Goal: Task Accomplishment & Management: Complete application form

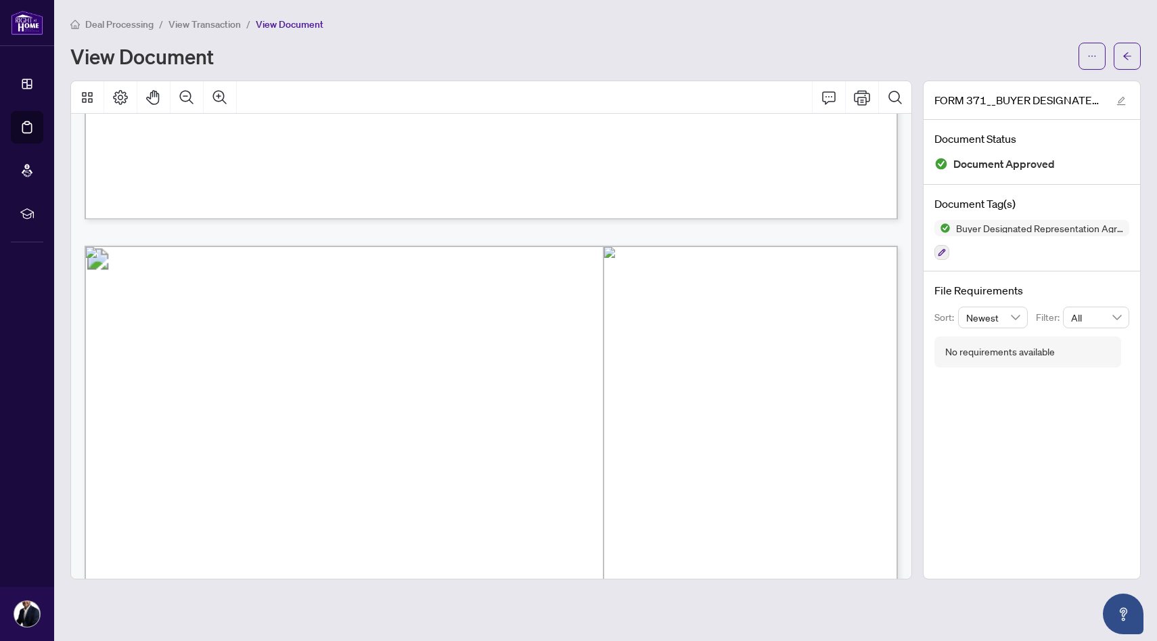
scroll to position [2212, 0]
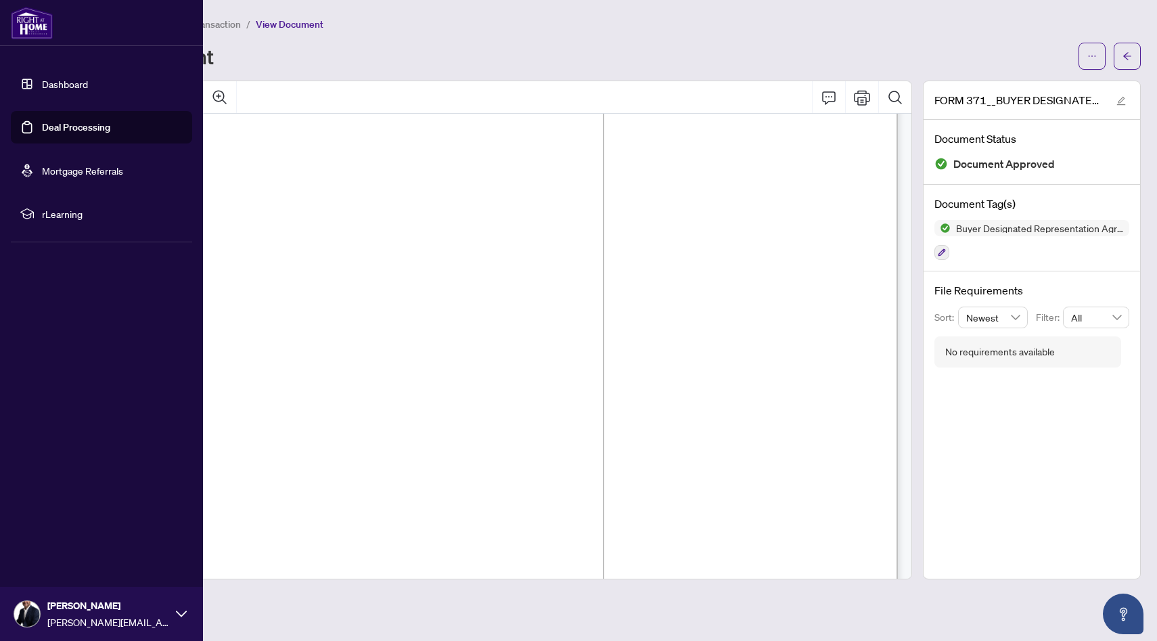
click at [71, 80] on link "Dashboard" at bounding box center [65, 84] width 46 height 12
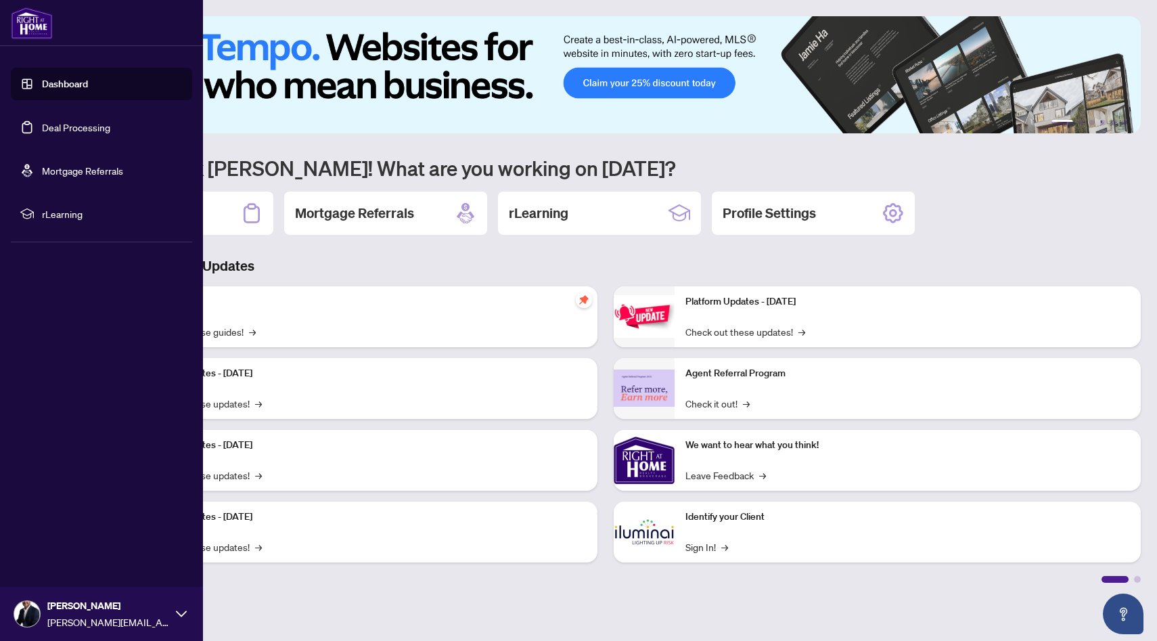
click at [55, 124] on link "Deal Processing" at bounding box center [76, 127] width 68 height 12
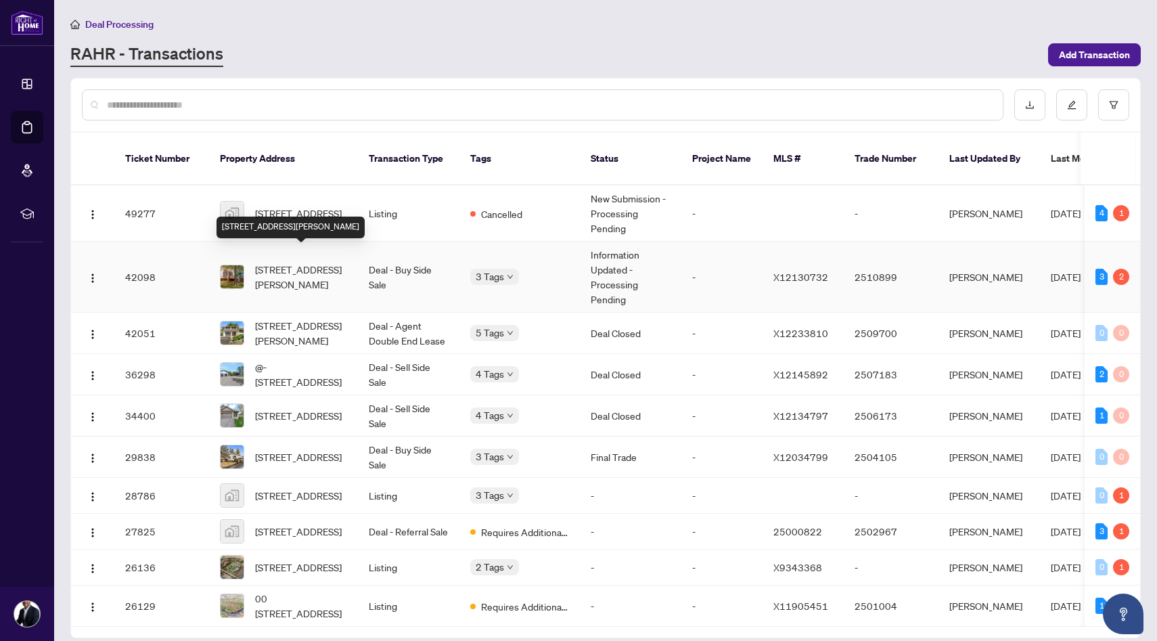
click at [290, 267] on span "[STREET_ADDRESS][PERSON_NAME]" at bounding box center [301, 277] width 92 height 30
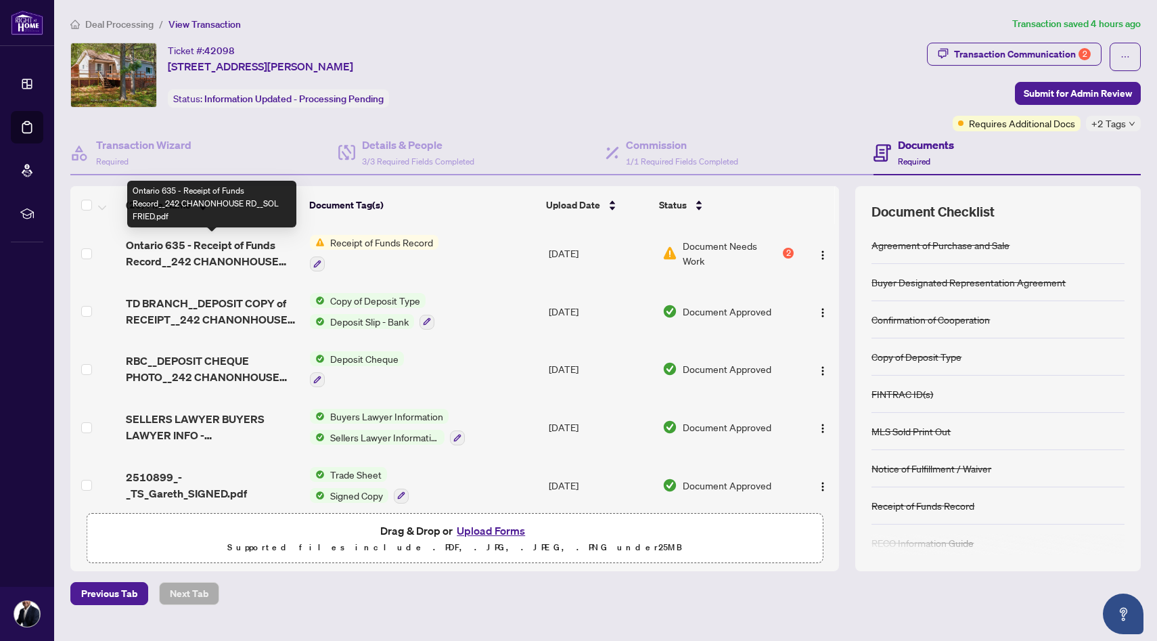
click at [198, 246] on span "Ontario 635 - Receipt of Funds Record__242 CHANONHOUSE RD__SOL FRIED.pdf" at bounding box center [212, 253] width 173 height 32
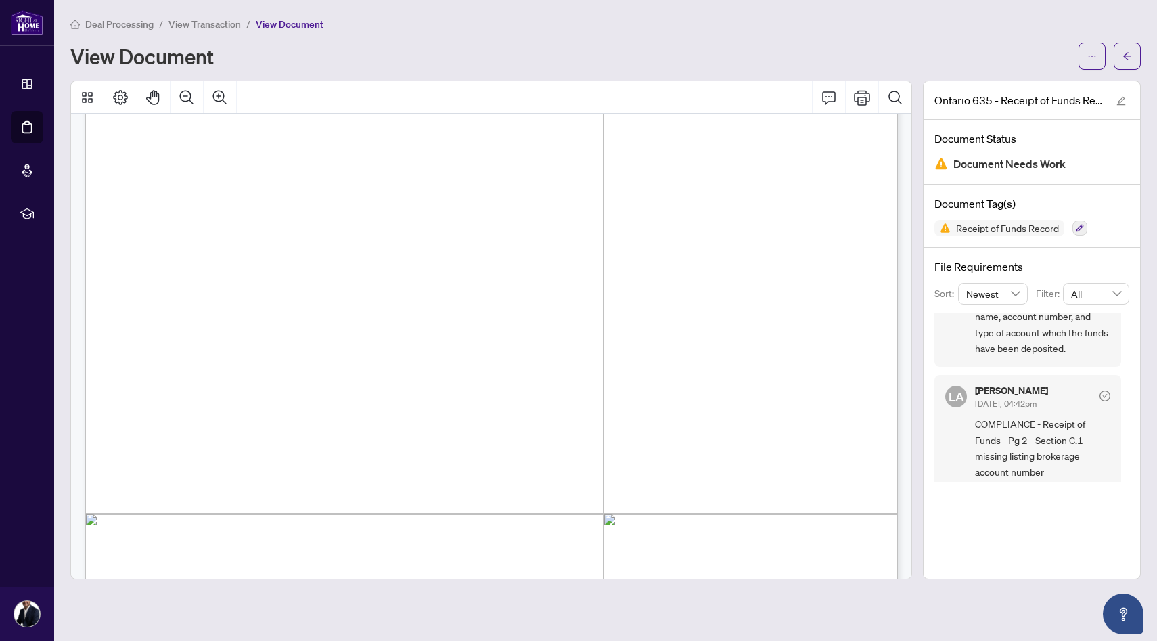
scroll to position [116, 0]
click at [1130, 60] on span "button" at bounding box center [1126, 56] width 9 height 22
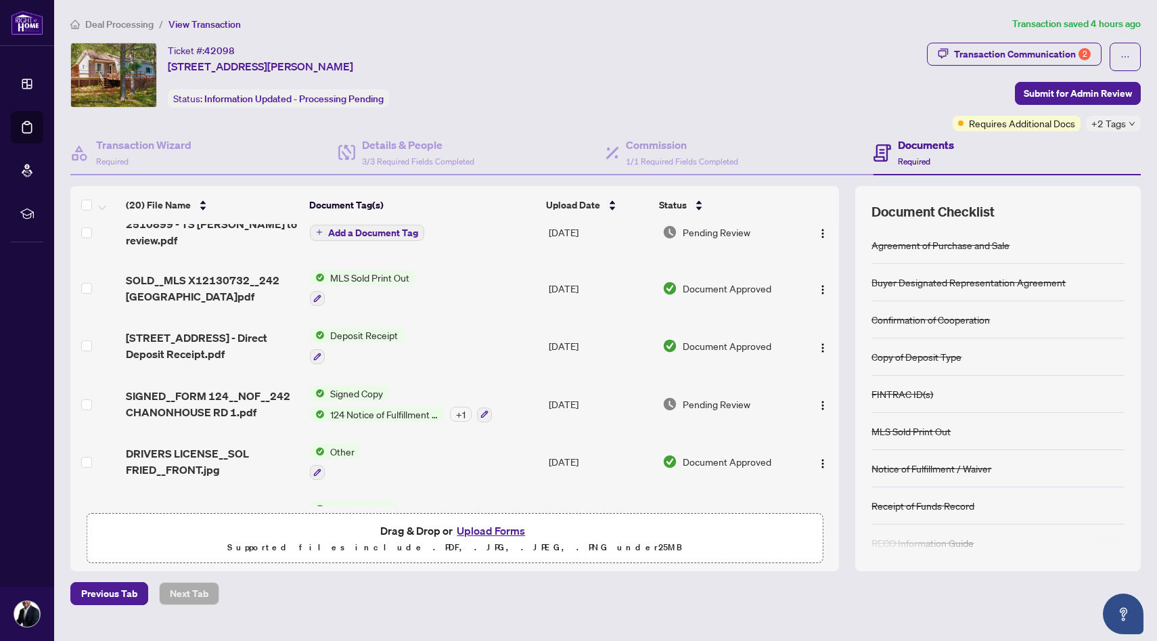
scroll to position [482, 0]
click at [191, 330] on span "[STREET_ADDRESS] - Direct Deposit Receipt.pdf" at bounding box center [212, 345] width 173 height 32
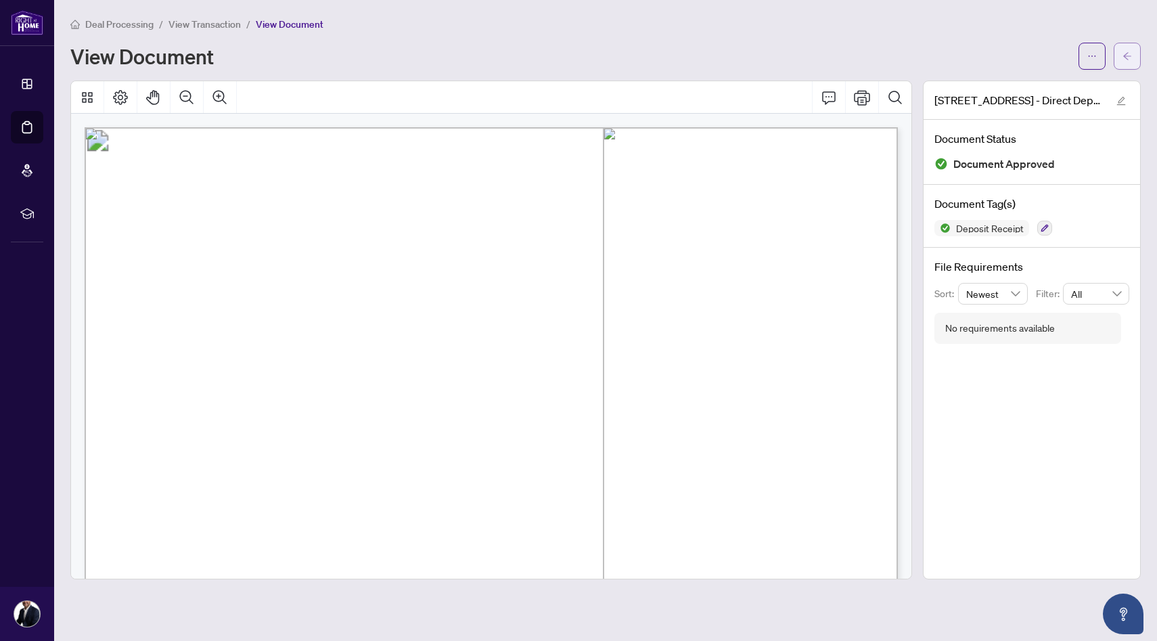
click at [1134, 62] on button "button" at bounding box center [1126, 56] width 27 height 27
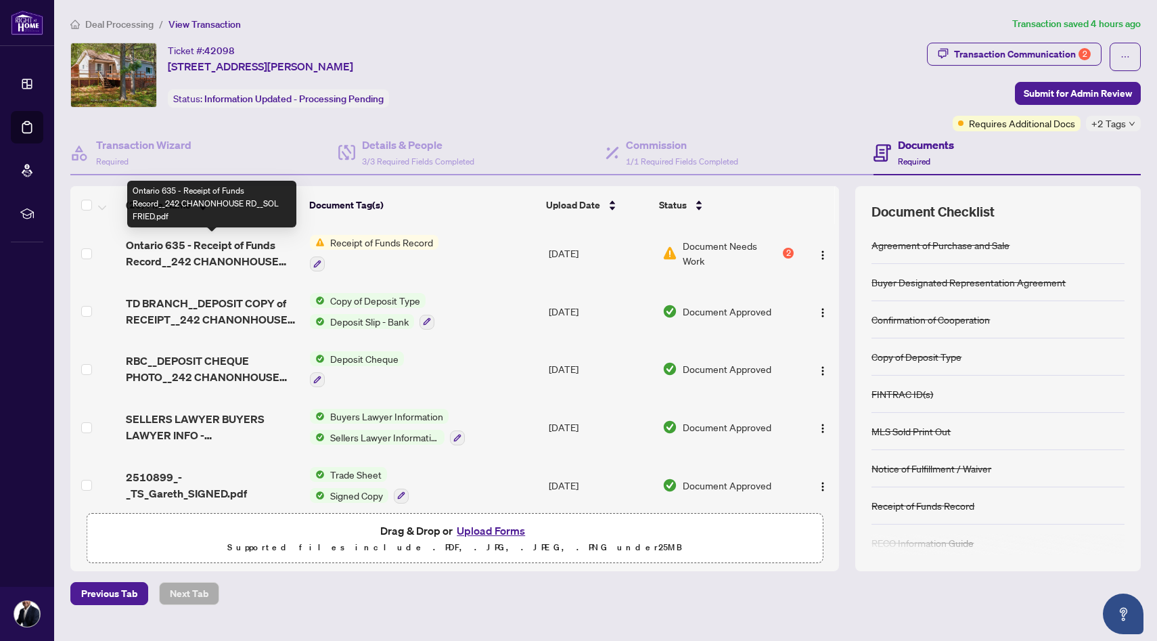
click at [241, 254] on span "Ontario 635 - Receipt of Funds Record__242 CHANONHOUSE RD__SOL FRIED.pdf" at bounding box center [212, 253] width 173 height 32
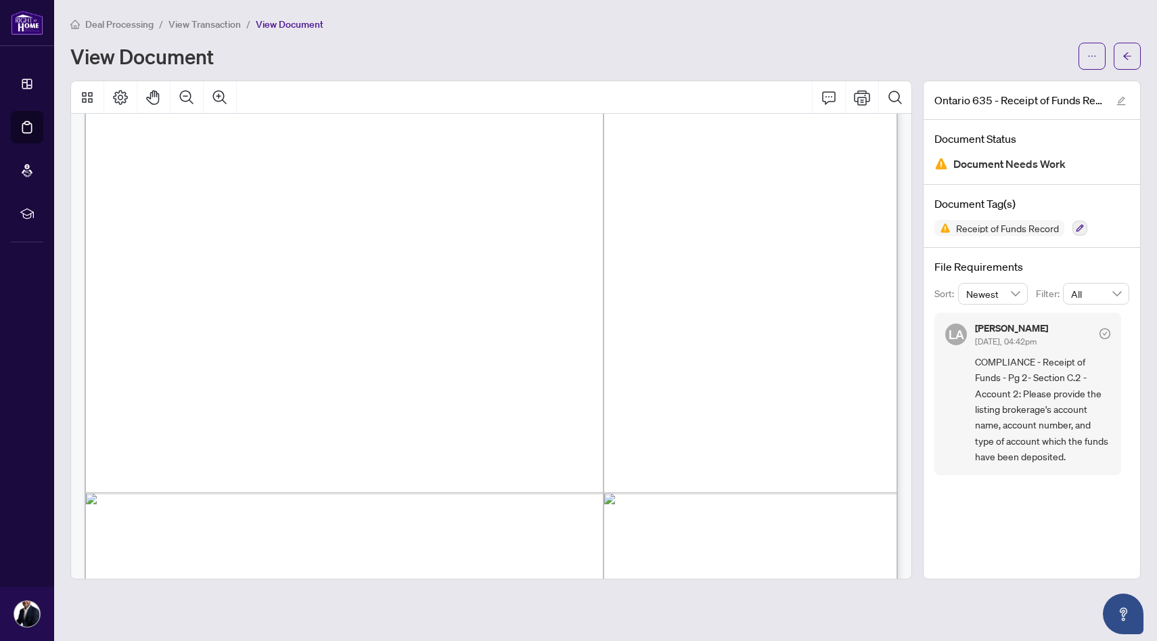
scroll to position [1237, 0]
click at [414, 143] on span "transaction and that functions as an account for the Funds:" at bounding box center [275, 149] width 277 height 12
click at [788, 230] on span "[PERSON_NAME]" at bounding box center [742, 233] width 92 height 13
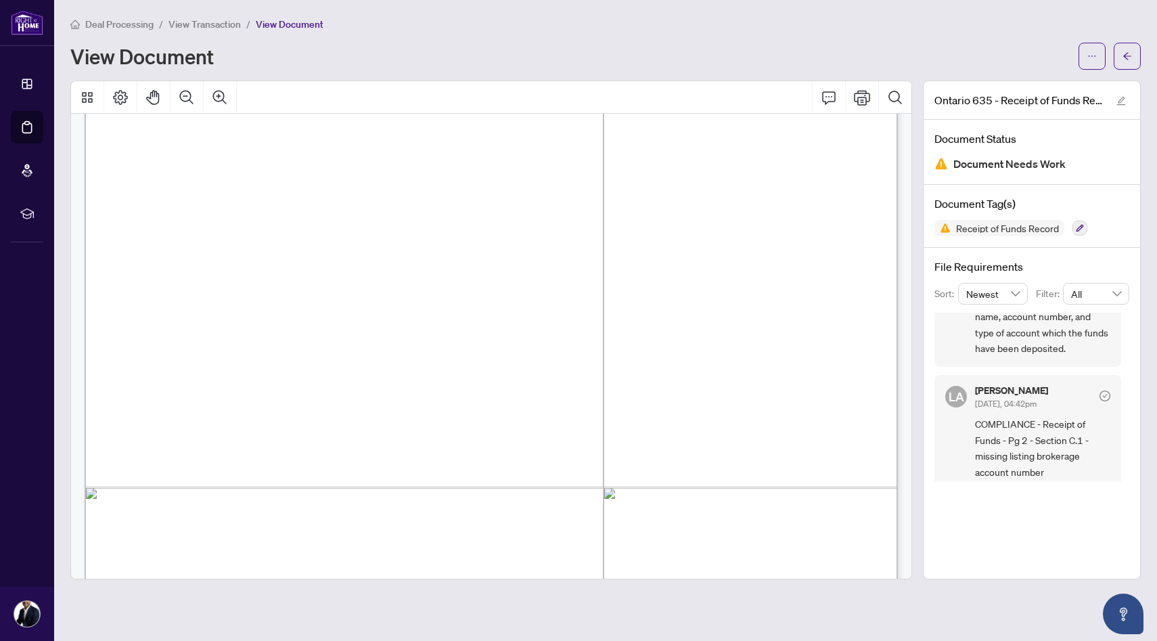
scroll to position [116, 0]
click at [1126, 58] on icon "arrow-left" at bounding box center [1127, 55] width 8 height 7
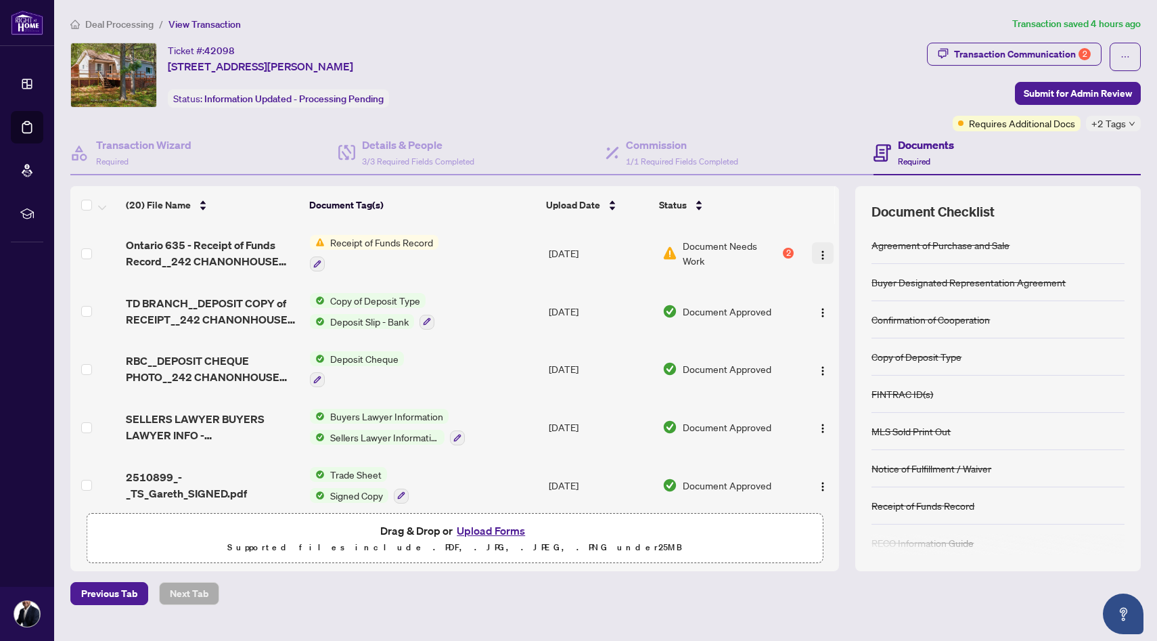
click at [817, 253] on img "button" at bounding box center [822, 255] width 11 height 11
click at [313, 261] on icon "button" at bounding box center [317, 264] width 8 height 8
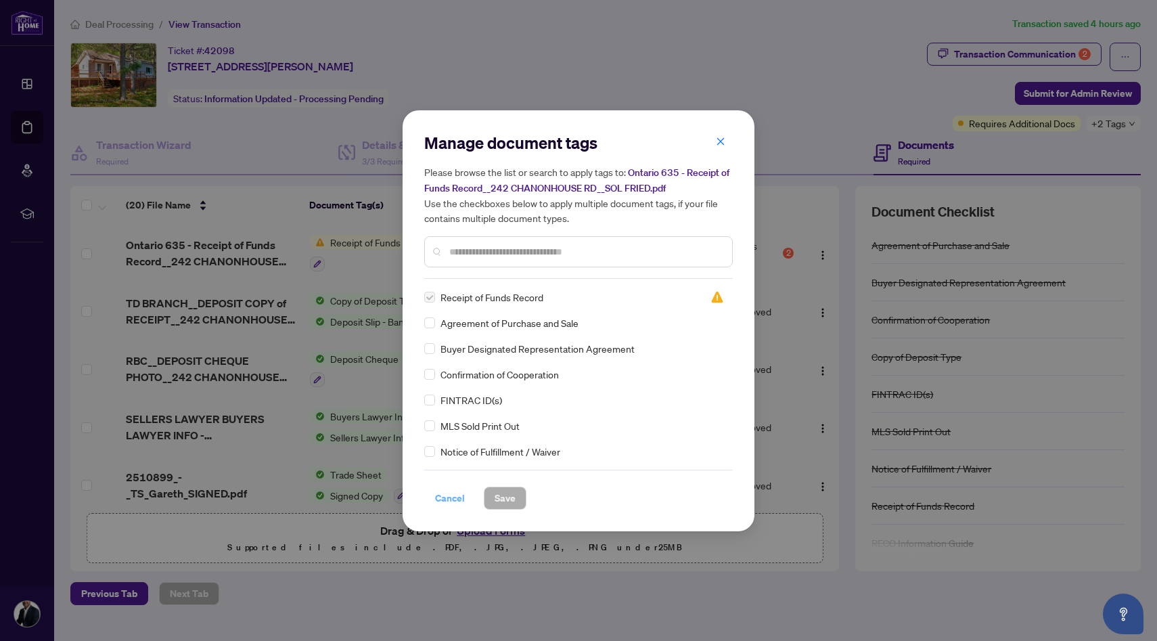
click at [452, 502] on span "Cancel" at bounding box center [450, 498] width 30 height 22
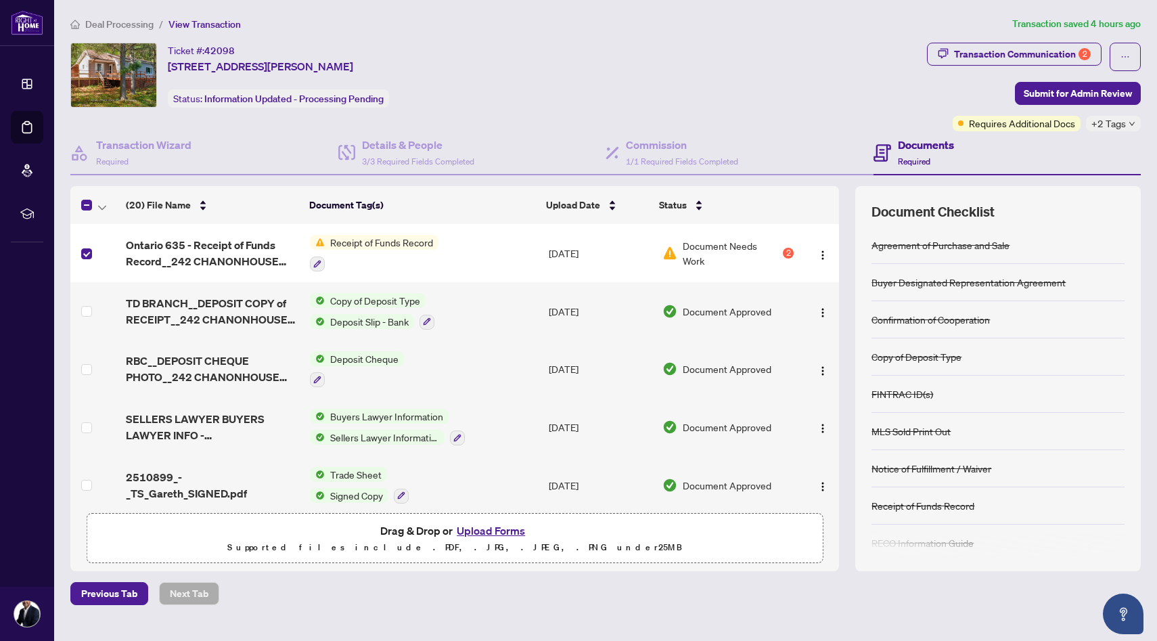
click at [783, 248] on div "2" at bounding box center [788, 253] width 11 height 11
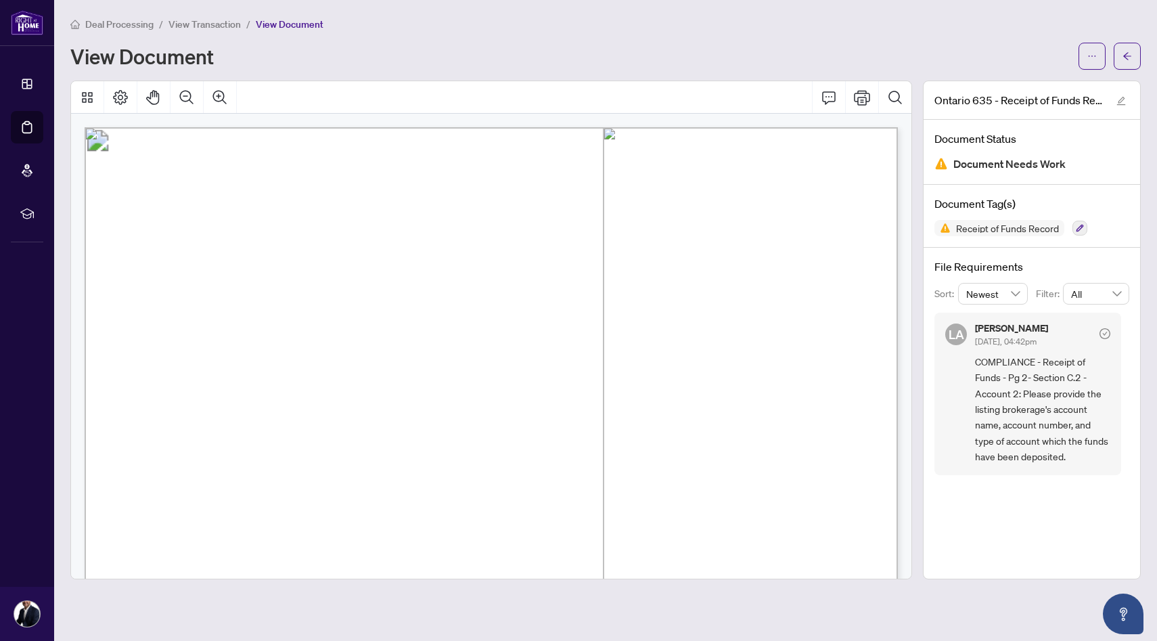
scroll to position [86, 0]
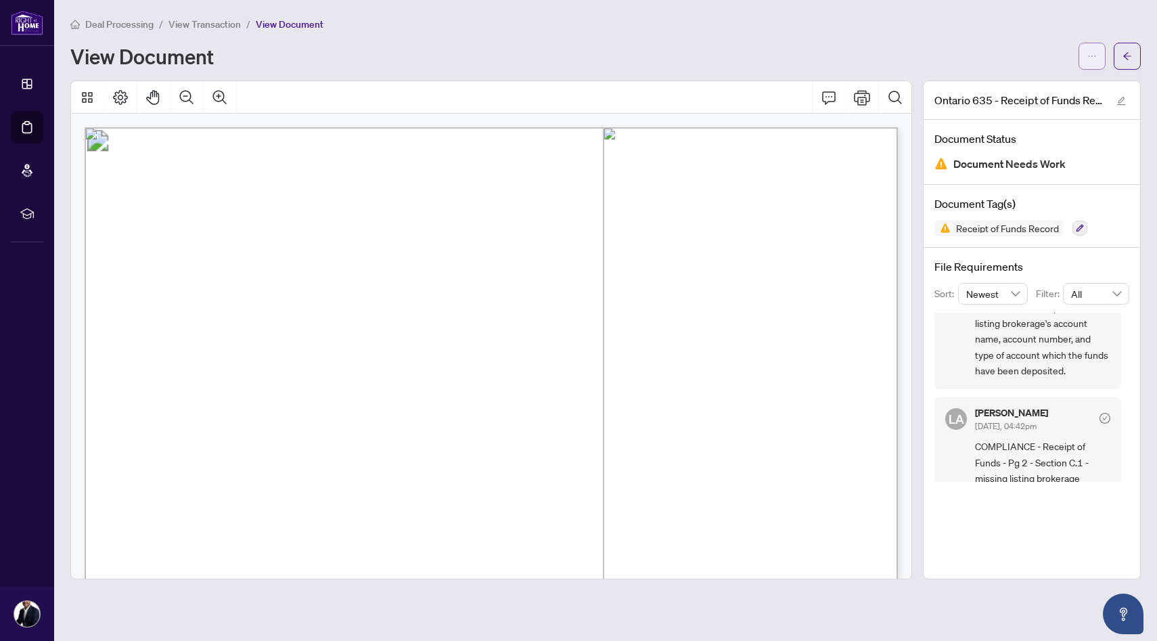
click at [1093, 56] on icon "ellipsis" at bounding box center [1091, 55] width 9 height 9
click at [1129, 60] on icon "arrow-left" at bounding box center [1126, 55] width 9 height 9
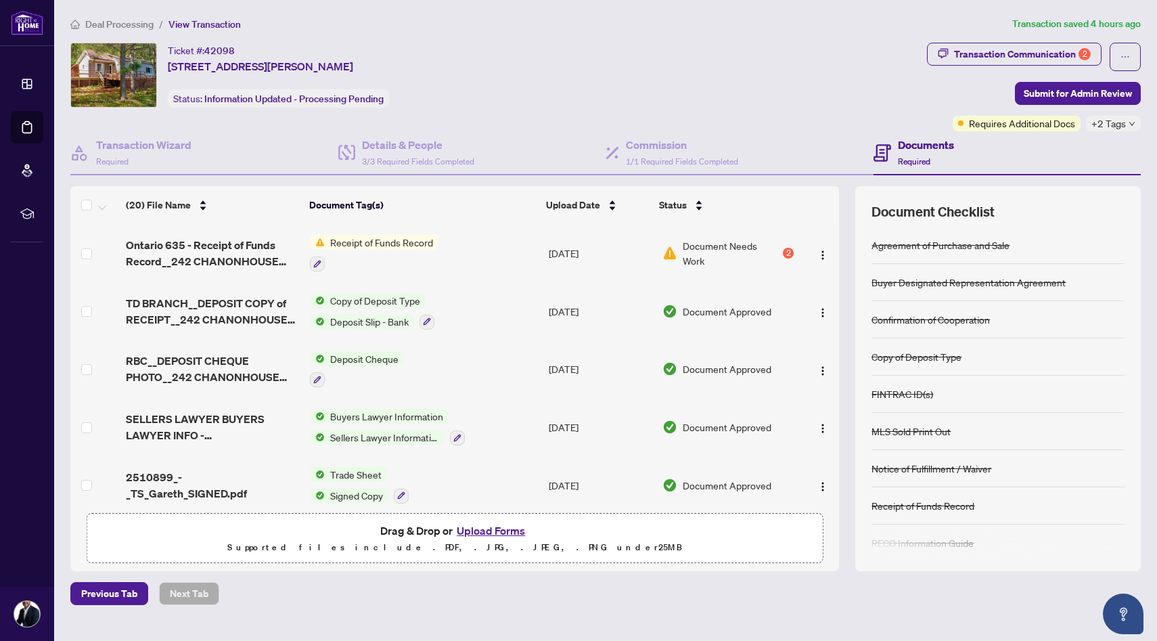
click at [496, 527] on button "Upload Forms" at bounding box center [490, 530] width 76 height 18
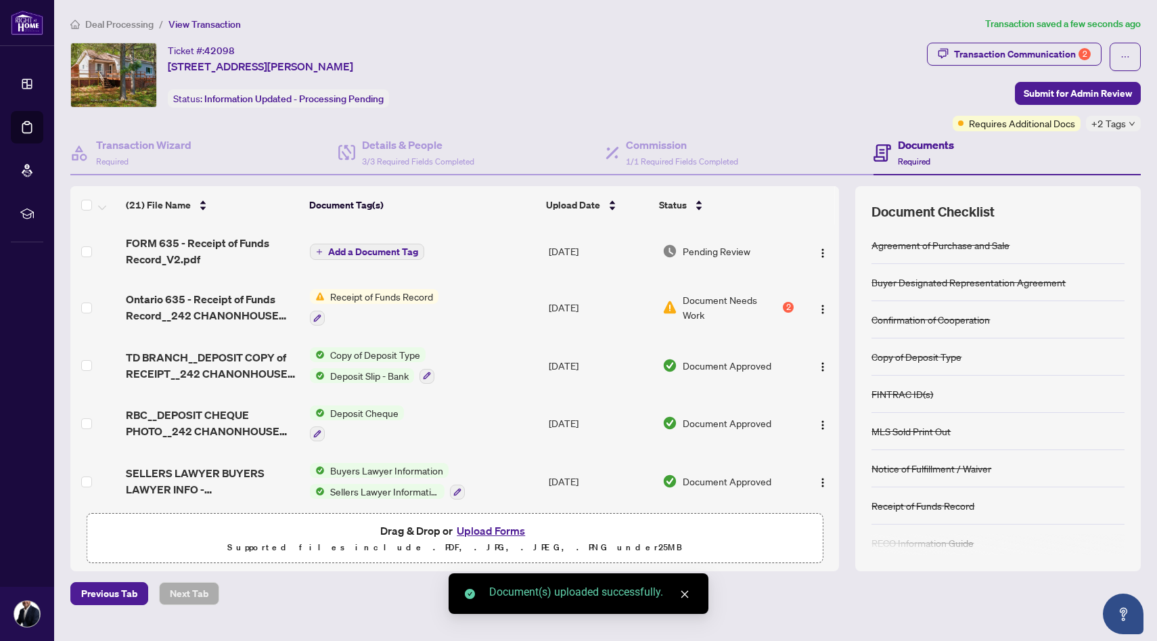
click at [381, 251] on span "Add a Document Tag" at bounding box center [373, 251] width 90 height 9
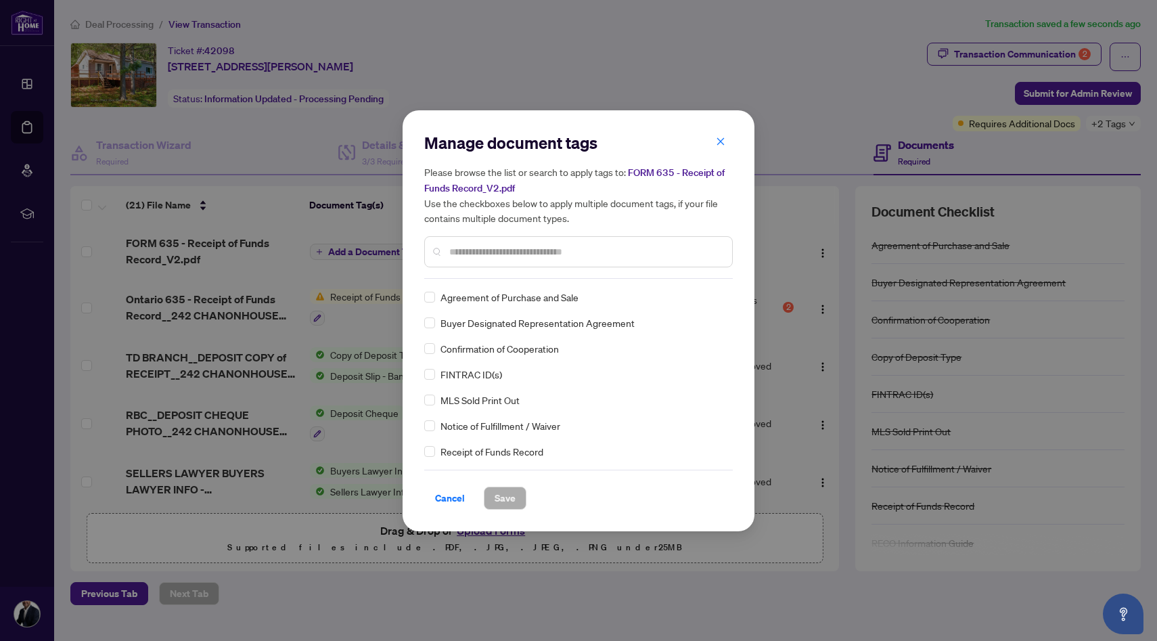
click at [544, 244] on input "text" at bounding box center [585, 251] width 272 height 15
type input "***"
click at [500, 499] on span "Save" at bounding box center [504, 498] width 21 height 22
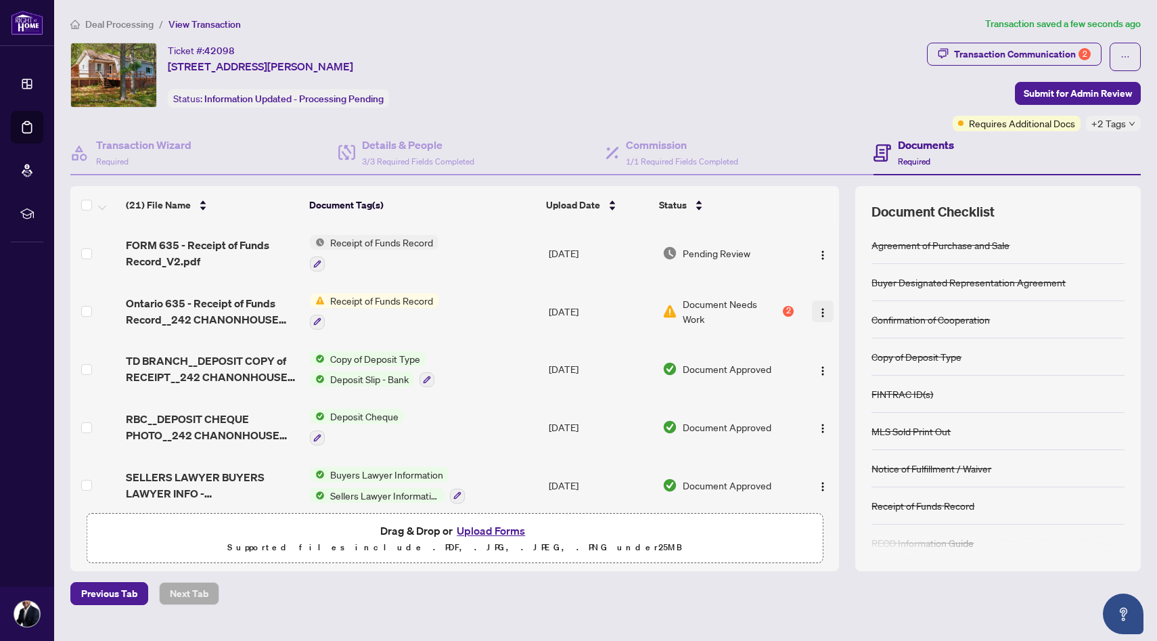
click at [825, 305] on button "button" at bounding box center [823, 311] width 22 height 22
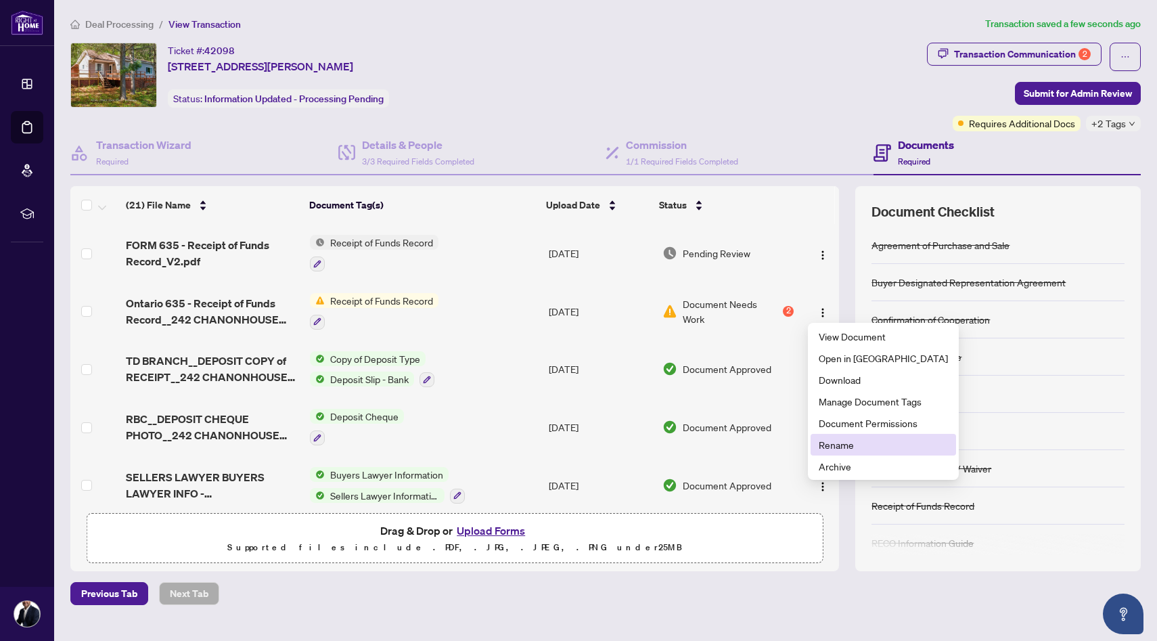
click at [845, 451] on span "Rename" at bounding box center [882, 444] width 129 height 15
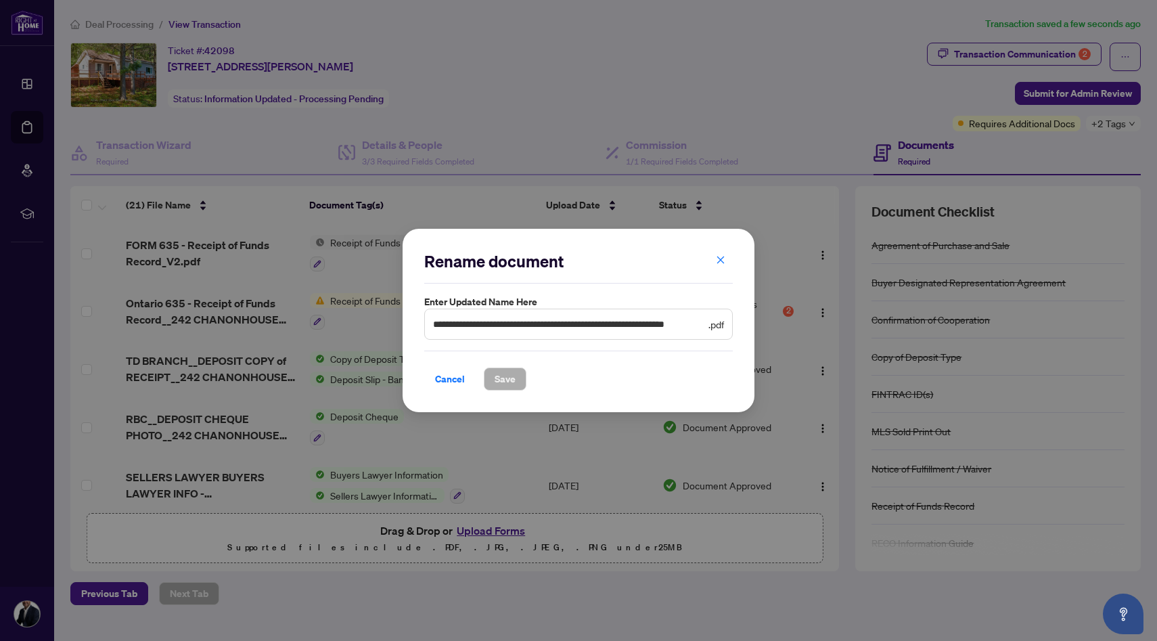
drag, startPoint x: 430, startPoint y: 322, endPoint x: 455, endPoint y: 314, distance: 26.3
click at [440, 317] on span "**********" at bounding box center [578, 323] width 308 height 31
click at [435, 325] on input "**********" at bounding box center [569, 324] width 272 height 15
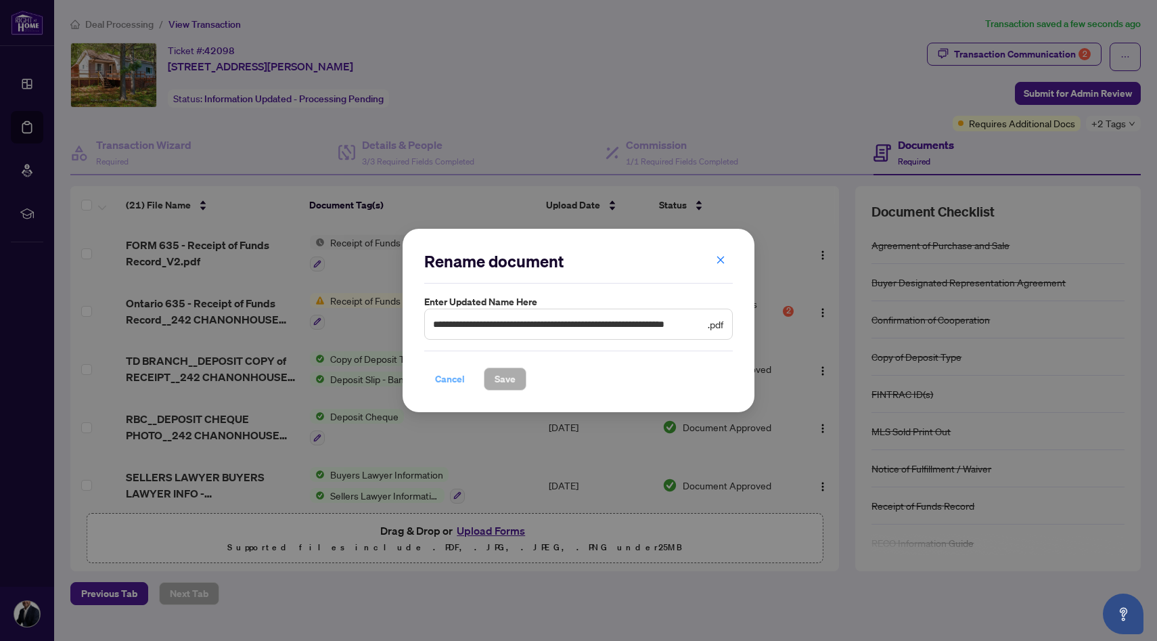
click at [455, 379] on span "Cancel" at bounding box center [450, 379] width 30 height 22
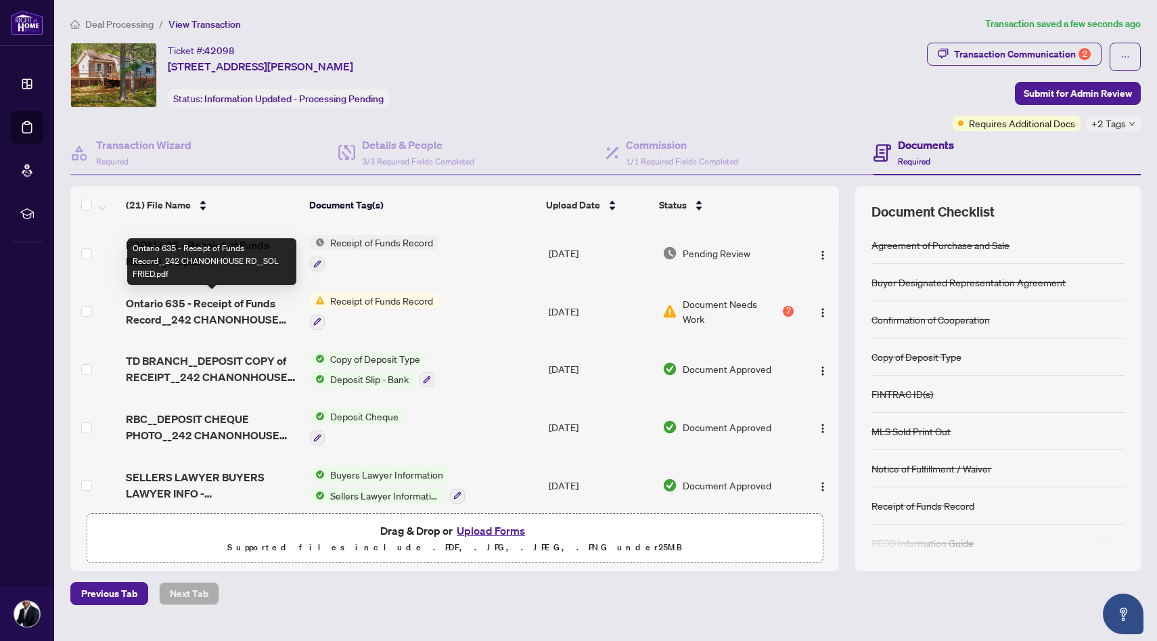
click at [262, 314] on span "Ontario 635 - Receipt of Funds Record__242 CHANONHOUSE RD__SOL FRIED.pdf" at bounding box center [212, 311] width 173 height 32
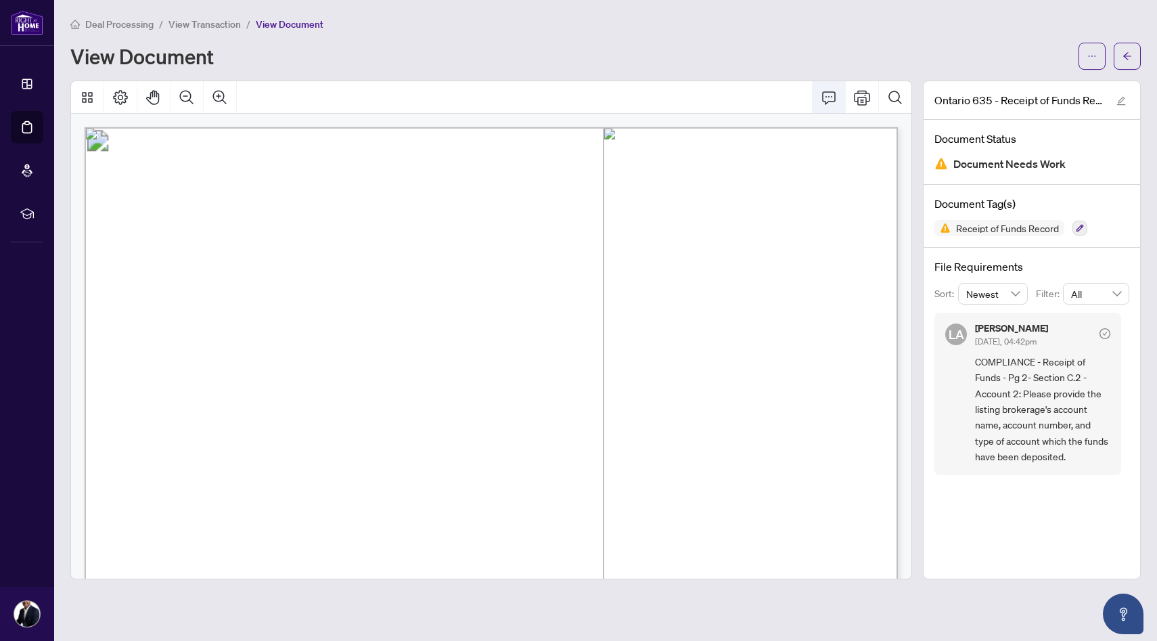
click at [831, 93] on icon "Comment" at bounding box center [828, 97] width 16 height 16
click at [829, 97] on icon "Comment" at bounding box center [828, 97] width 16 height 16
drag, startPoint x: 588, startPoint y: 285, endPoint x: 681, endPoint y: 304, distance: 95.2
click at [88, 97] on icon "Thumbnails" at bounding box center [87, 97] width 16 height 16
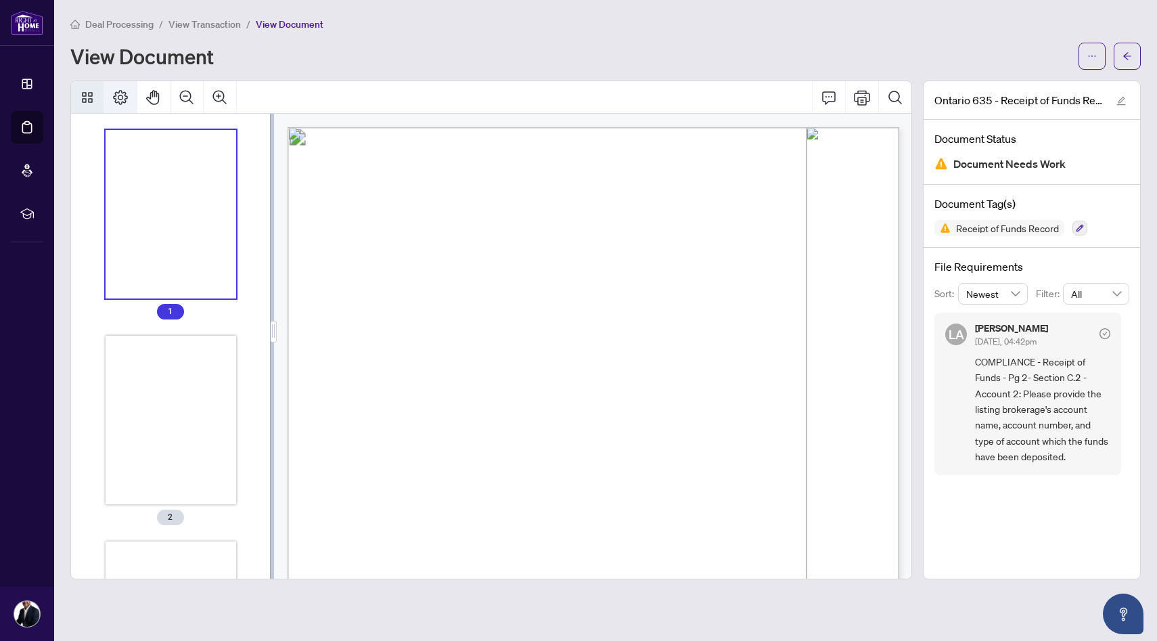
click at [120, 98] on icon "Page Layout" at bounding box center [120, 97] width 15 height 15
click at [1125, 98] on button "button" at bounding box center [1121, 100] width 16 height 16
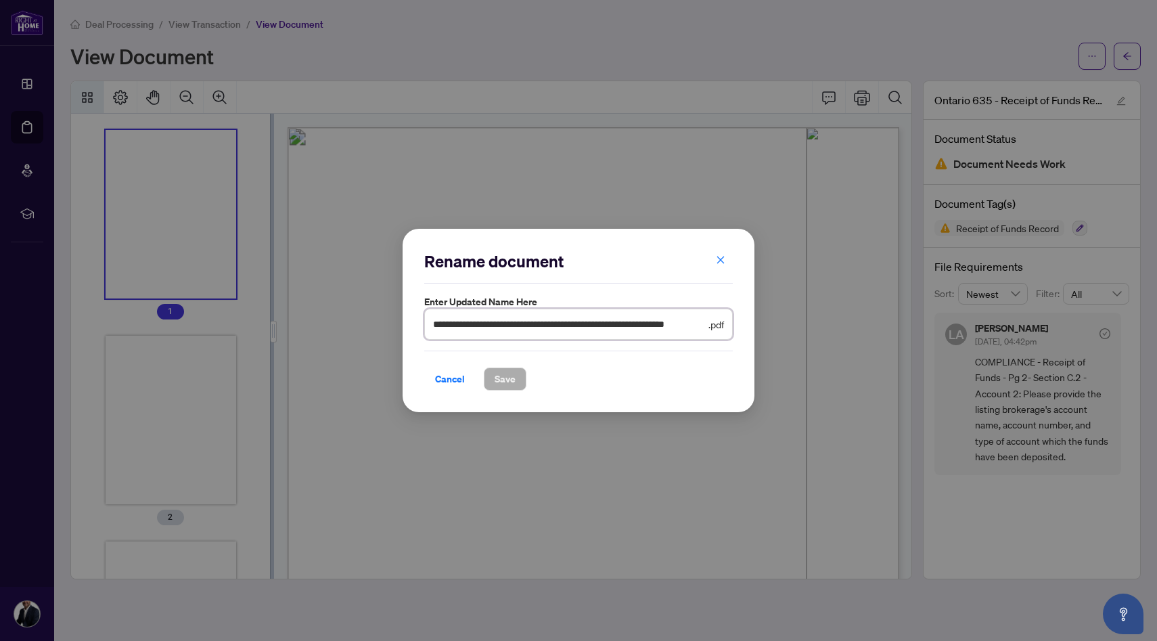
click at [434, 325] on input "**********" at bounding box center [569, 324] width 273 height 15
type input "**********"
click at [510, 380] on span "Save" at bounding box center [504, 379] width 21 height 22
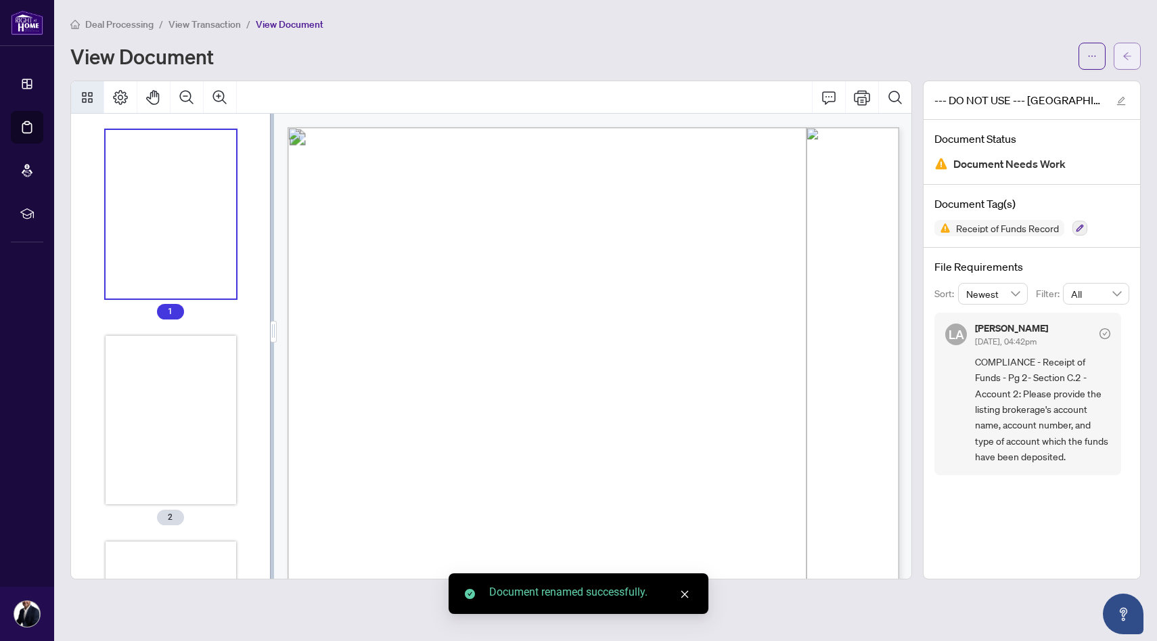
click at [1128, 57] on icon "arrow-left" at bounding box center [1126, 55] width 9 height 9
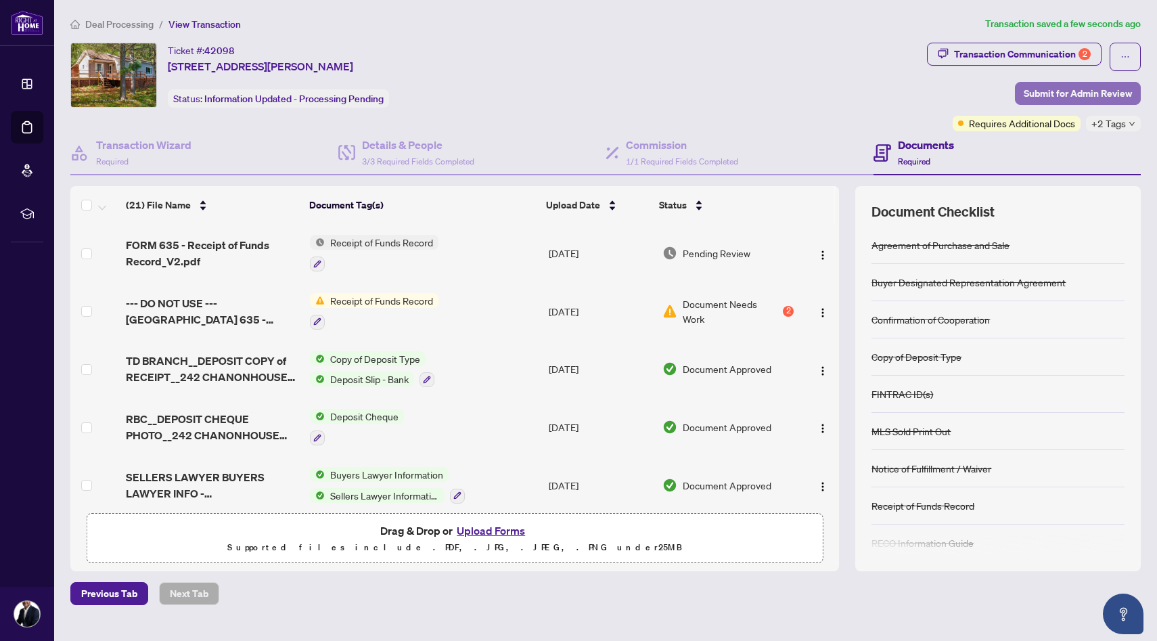
click at [1081, 92] on span "Submit for Admin Review" at bounding box center [1077, 94] width 108 height 22
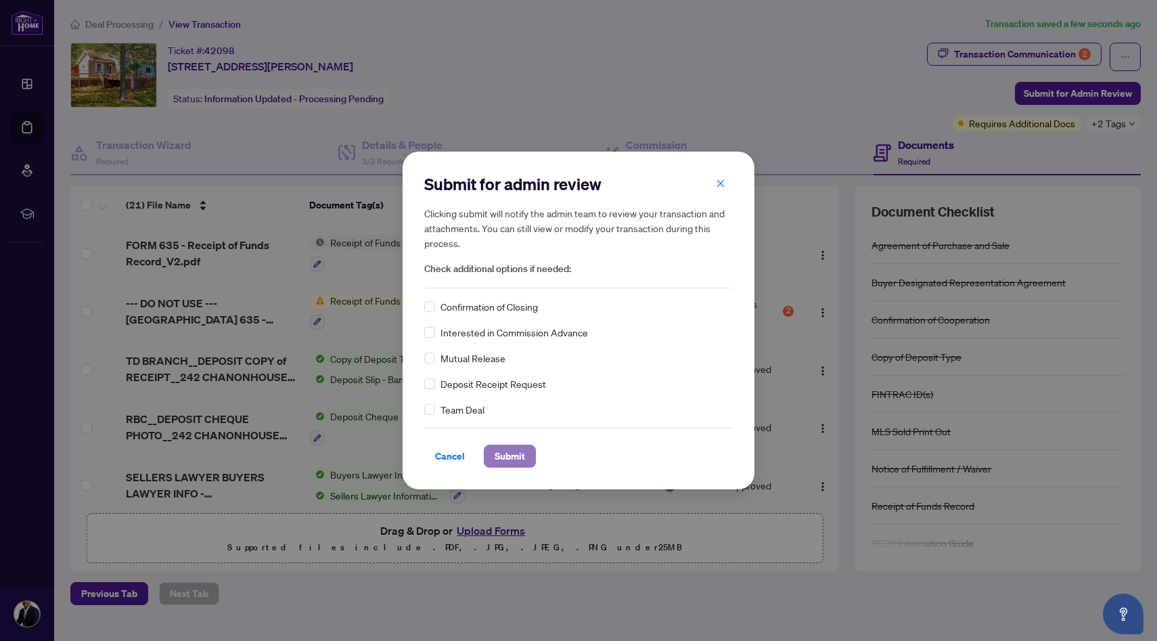
click at [518, 452] on span "Submit" at bounding box center [509, 456] width 30 height 22
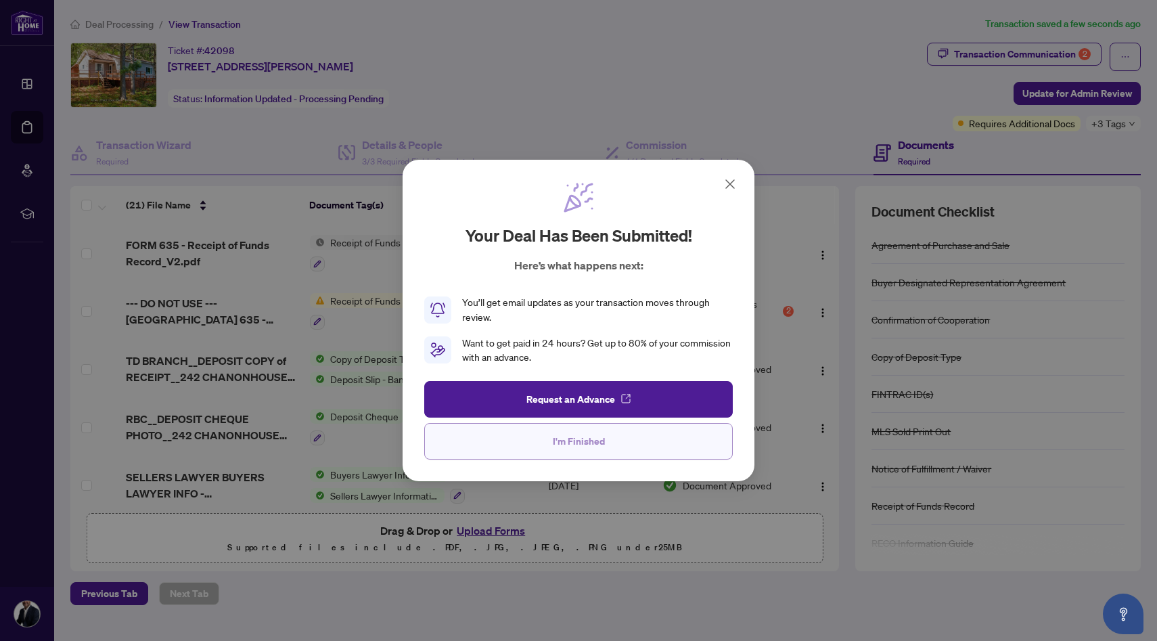
click at [607, 442] on button "I'm Finished" at bounding box center [578, 441] width 308 height 37
